Goal: Navigation & Orientation: Understand site structure

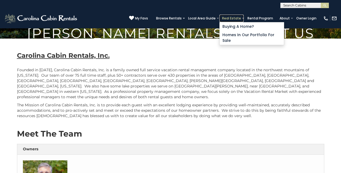
click at [238, 16] on link "Real Estate" at bounding box center [231, 19] width 24 height 8
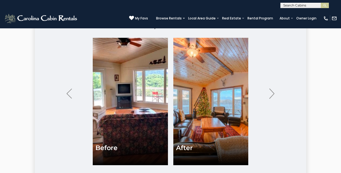
scroll to position [1338, 0]
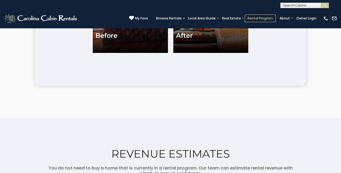
click at [258, 16] on link "Rental Program" at bounding box center [260, 19] width 31 height 8
